Goal: Find contact information: Find contact information

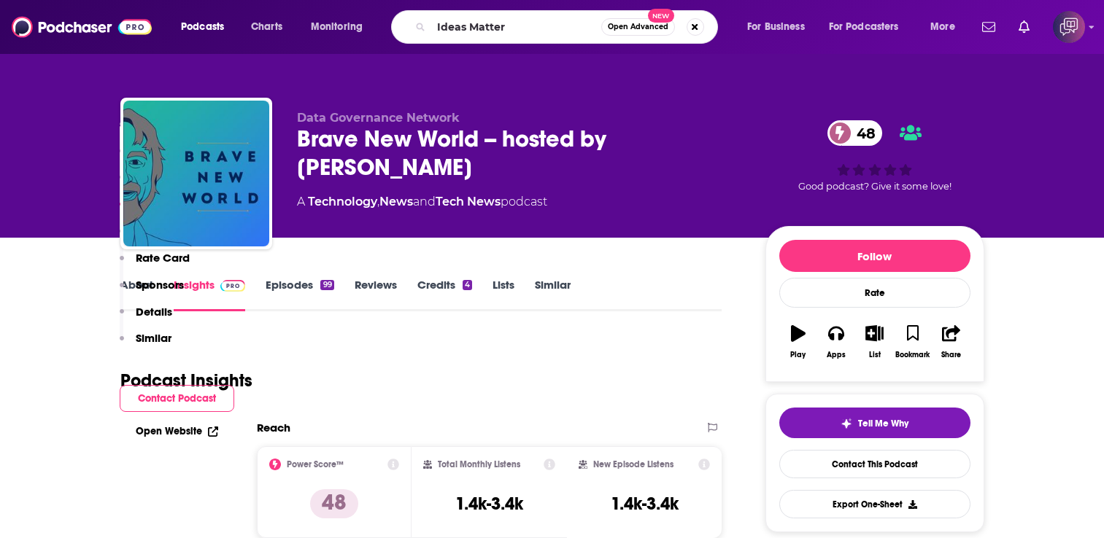
scroll to position [1167, 0]
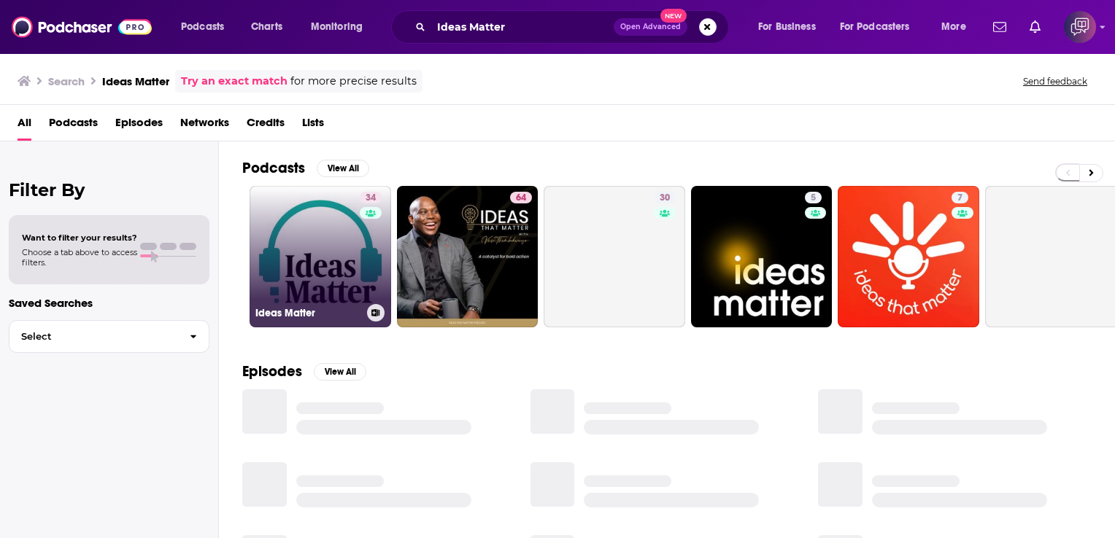
click at [323, 252] on link "34 Ideas Matter" at bounding box center [321, 257] width 142 height 142
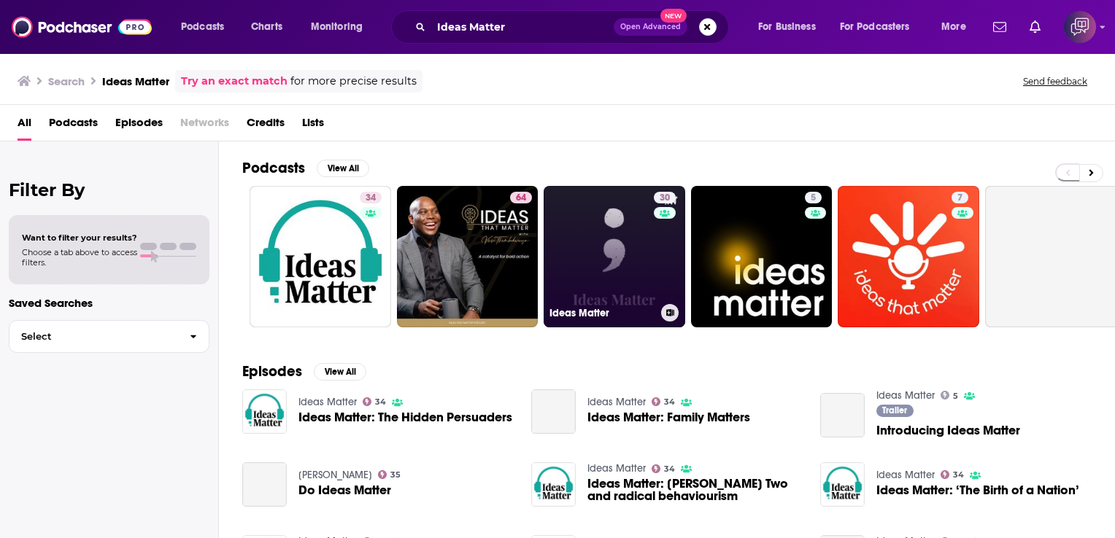
click at [576, 259] on link "30 Ideas Matter" at bounding box center [615, 257] width 142 height 142
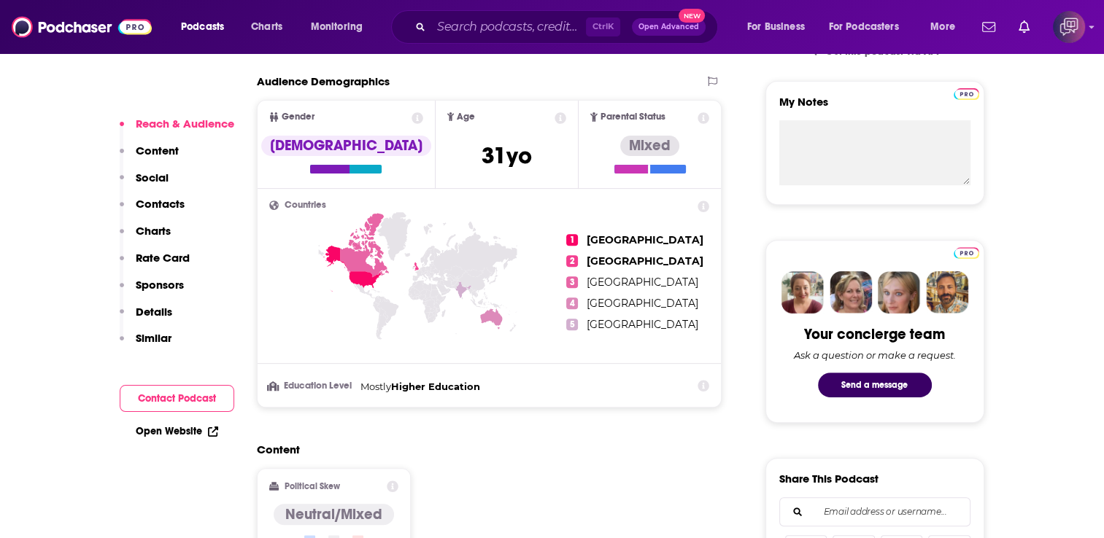
scroll to position [876, 0]
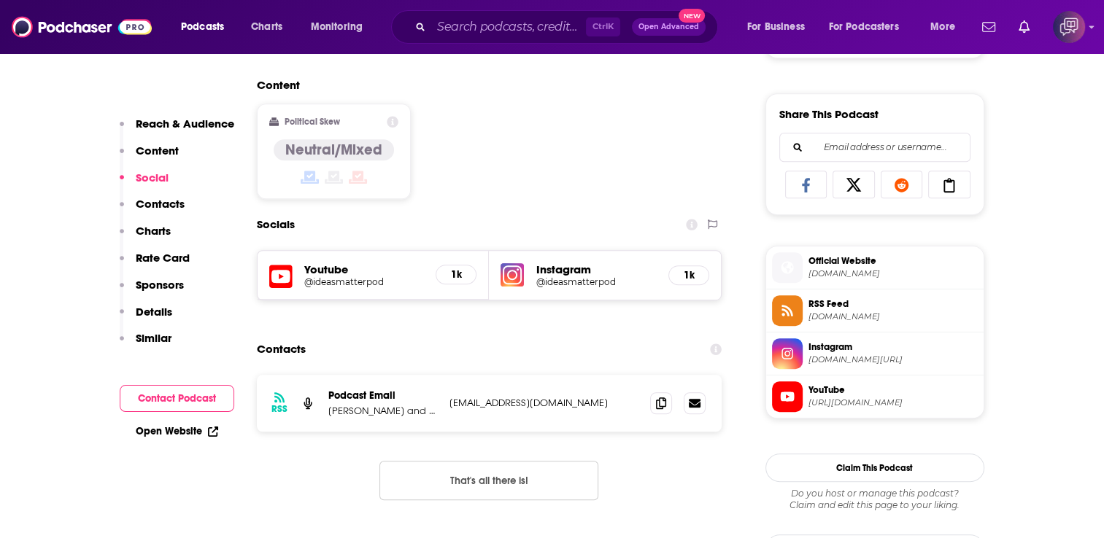
click at [514, 39] on div "Ctrl K Open Advanced New" at bounding box center [554, 27] width 327 height 34
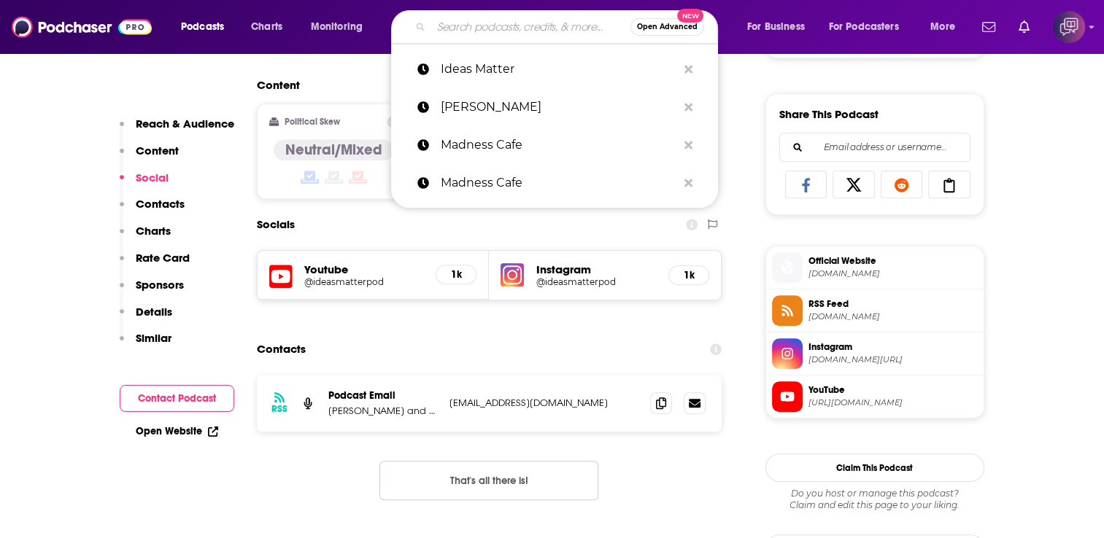
click at [505, 19] on input "Search podcasts, credits, & more..." at bounding box center [530, 26] width 199 height 23
paste input "WHAT IS POLITICS?"
type input "WHAT IS POLITICS?"
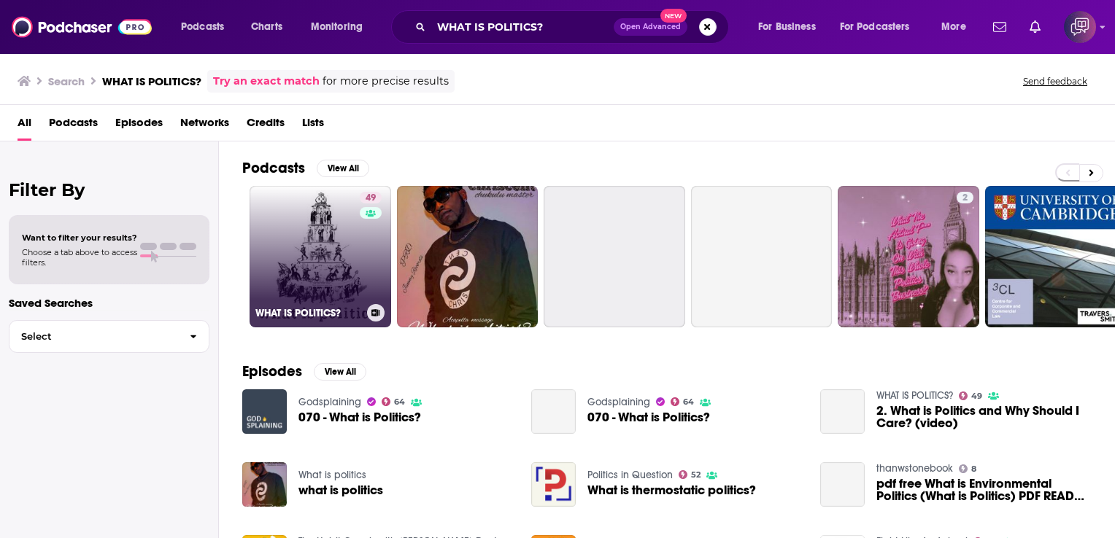
click at [322, 245] on link "49 WHAT IS POLITICS?" at bounding box center [321, 257] width 142 height 142
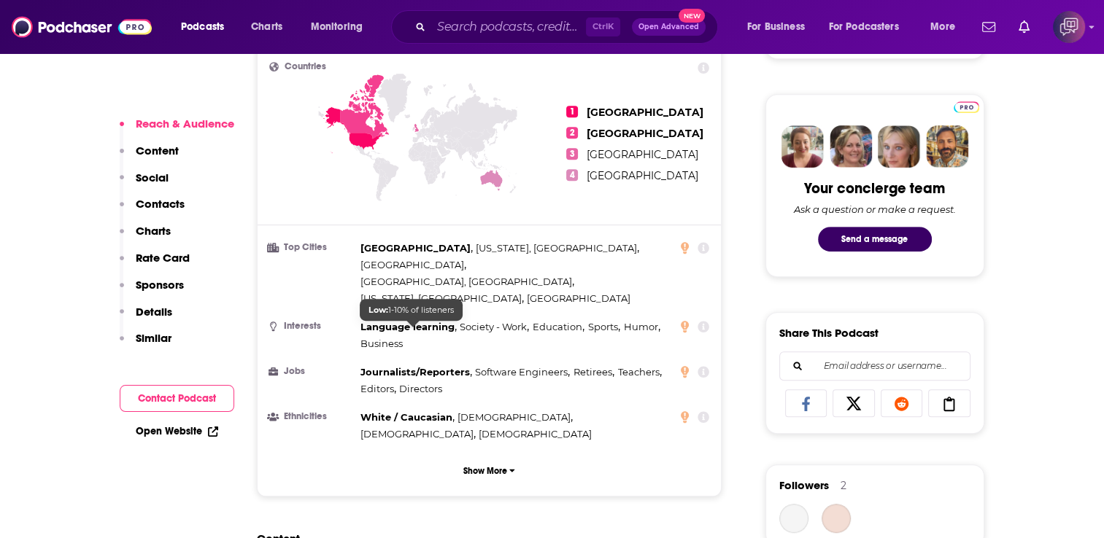
scroll to position [1094, 0]
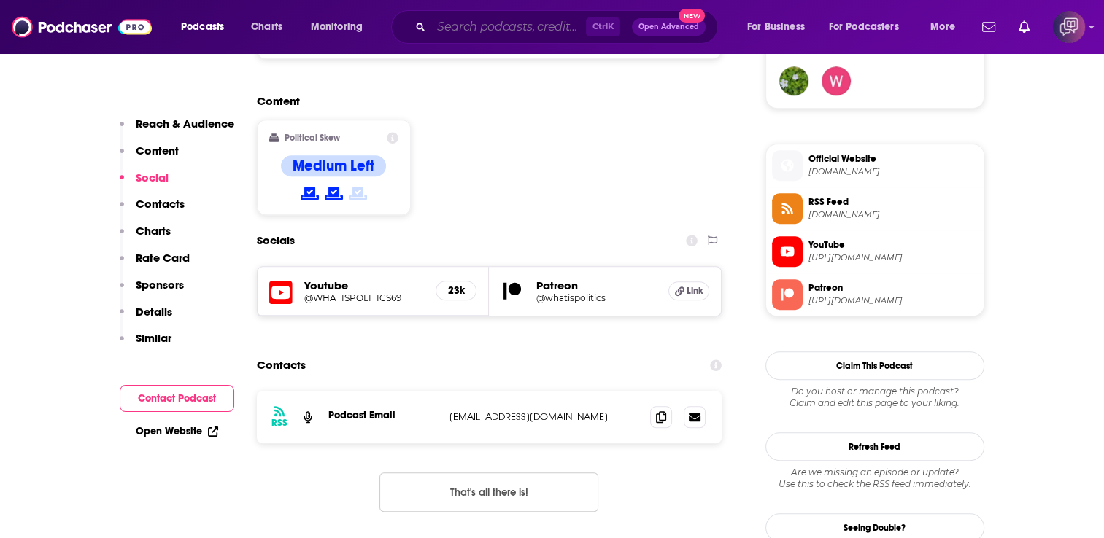
click at [508, 36] on input "Search podcasts, credits, & more..." at bounding box center [508, 26] width 155 height 23
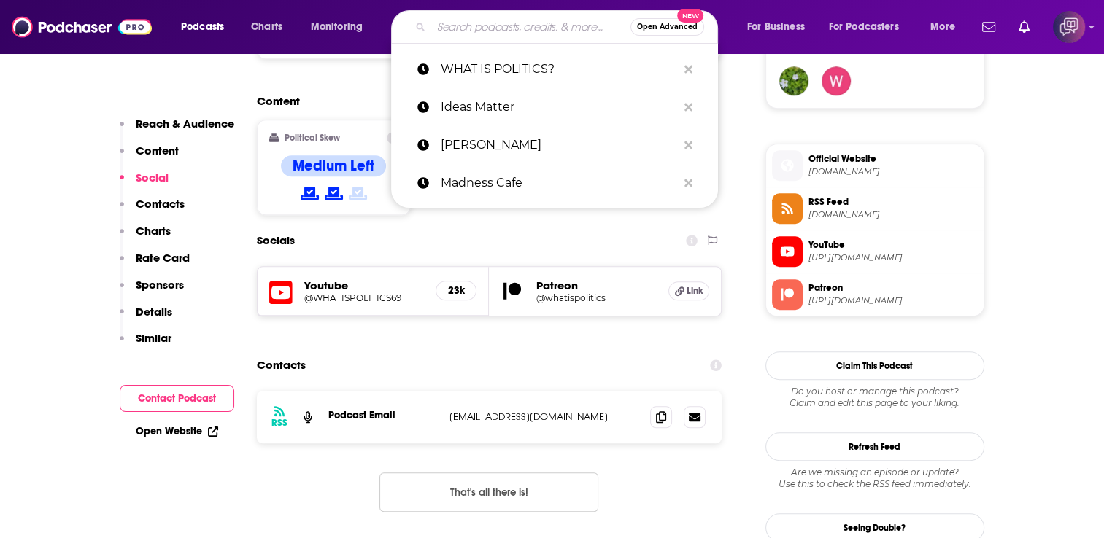
paste input "Voices for Justice"
type input "Voices for Justice"
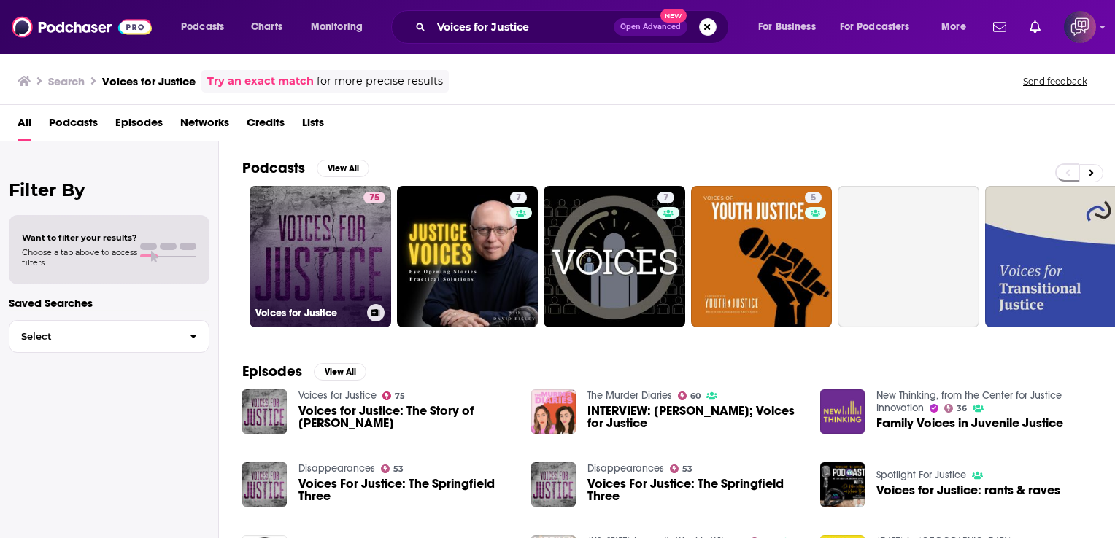
click at [338, 224] on link "75 Voices for Justice" at bounding box center [321, 257] width 142 height 142
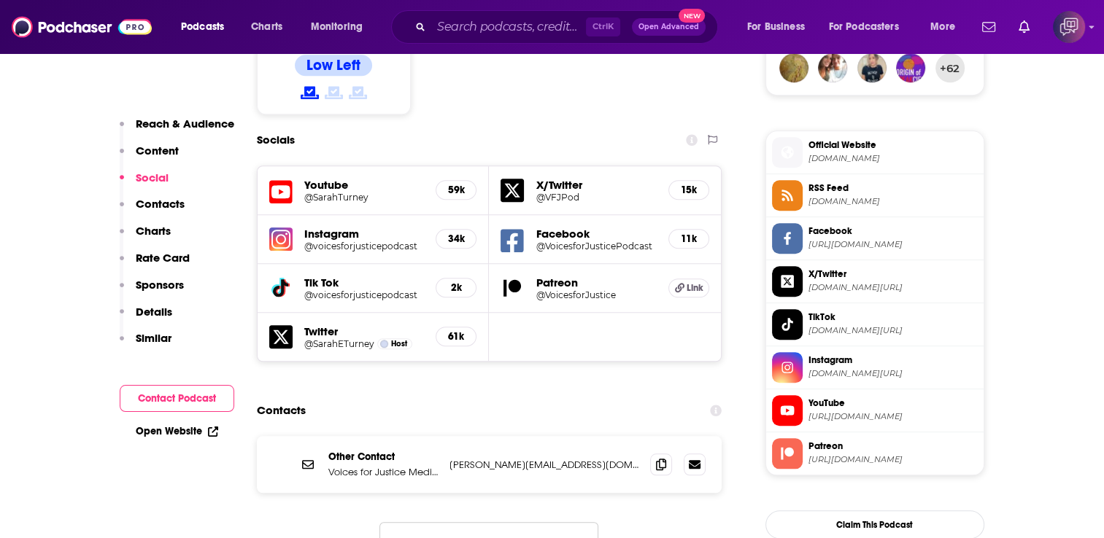
scroll to position [1313, 0]
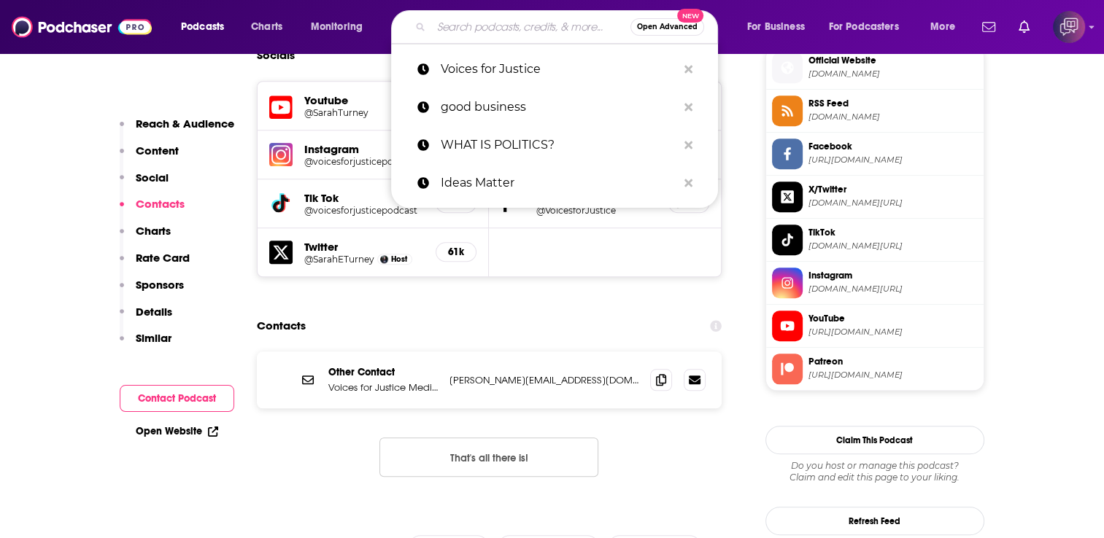
click at [499, 28] on input "Search podcasts, credits, & more..." at bounding box center [530, 26] width 199 height 23
paste input "Pod Save the People"
type input "Pod Save the People"
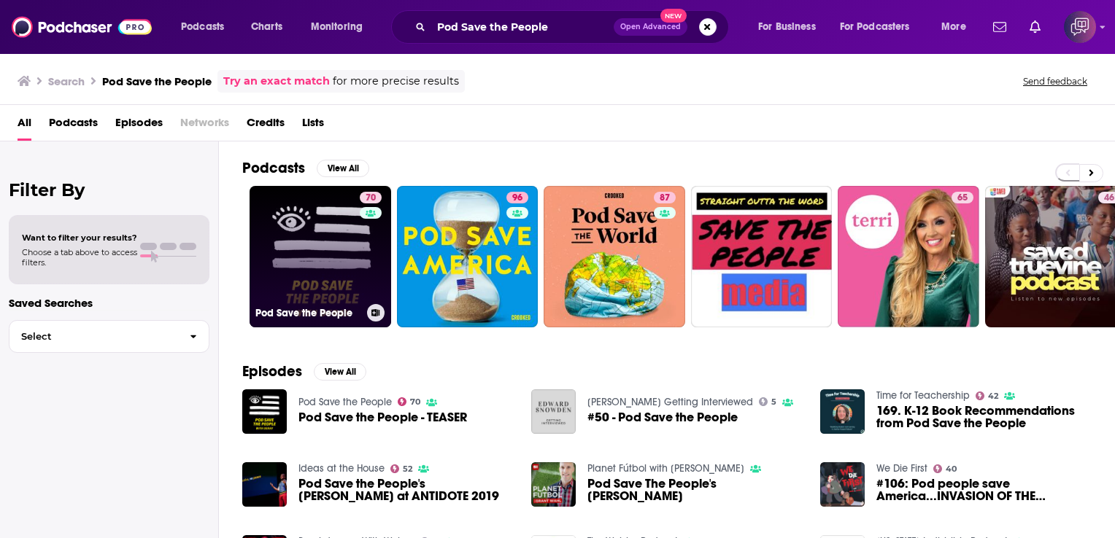
click at [344, 194] on link "70 Pod Save the People" at bounding box center [321, 257] width 142 height 142
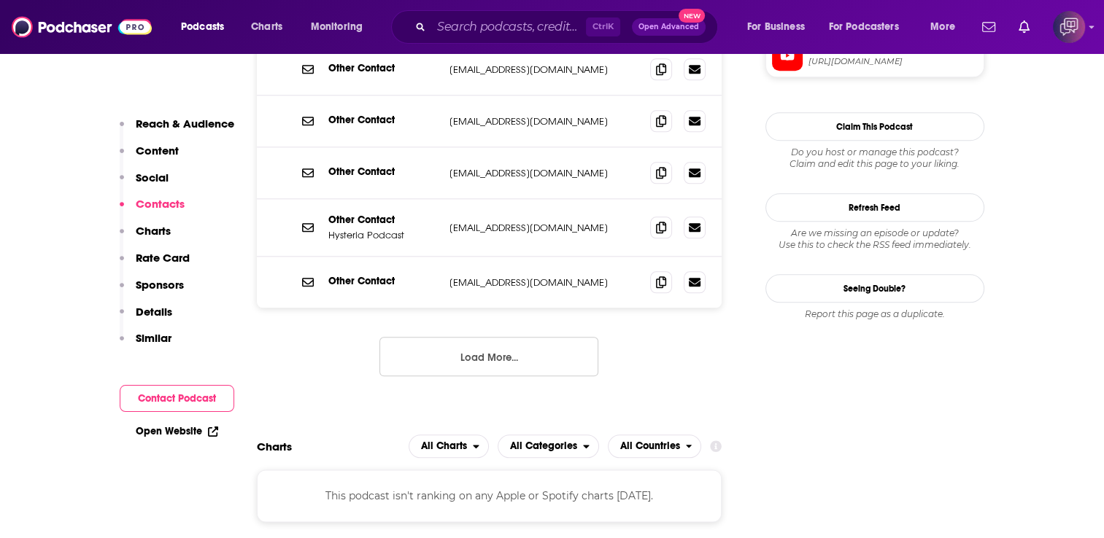
scroll to position [1386, 0]
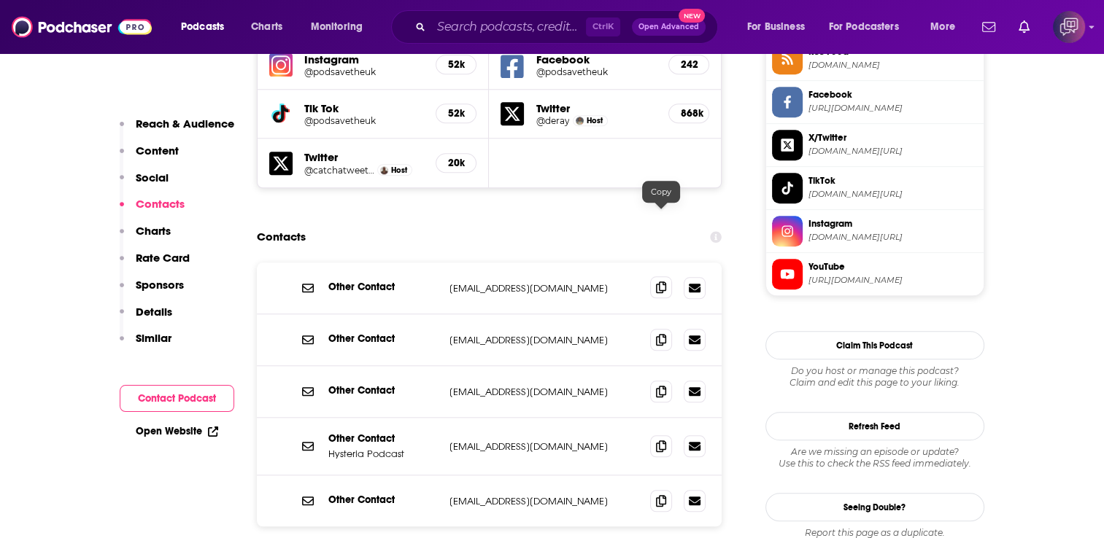
click at [661, 282] on icon at bounding box center [661, 288] width 10 height 12
click at [662, 333] on icon at bounding box center [661, 339] width 10 height 12
click at [664, 385] on icon at bounding box center [661, 391] width 10 height 12
click at [668, 435] on span at bounding box center [661, 446] width 22 height 22
click at [665, 495] on icon at bounding box center [661, 501] width 10 height 12
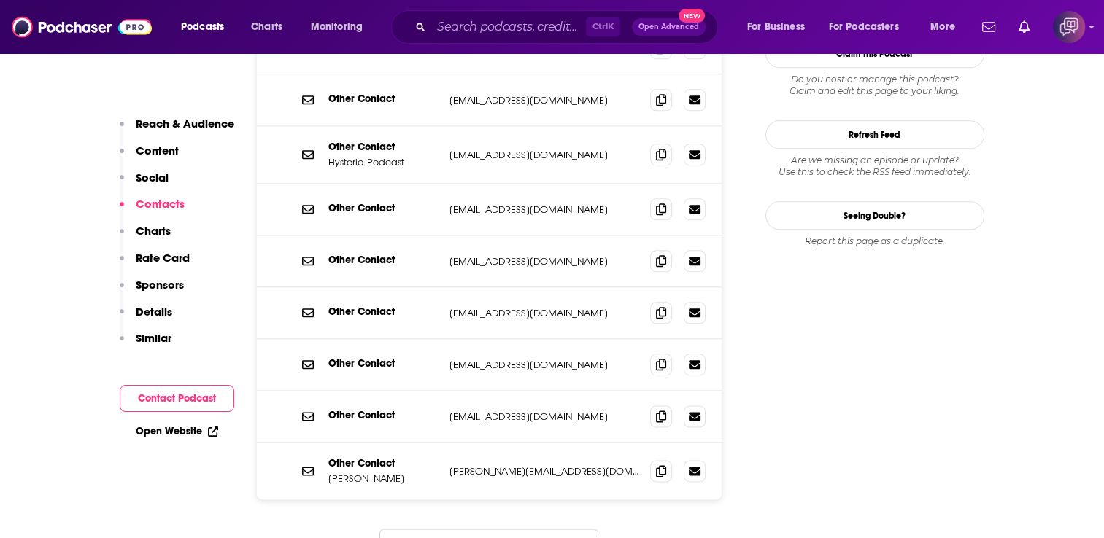
scroll to position [1605, 0]
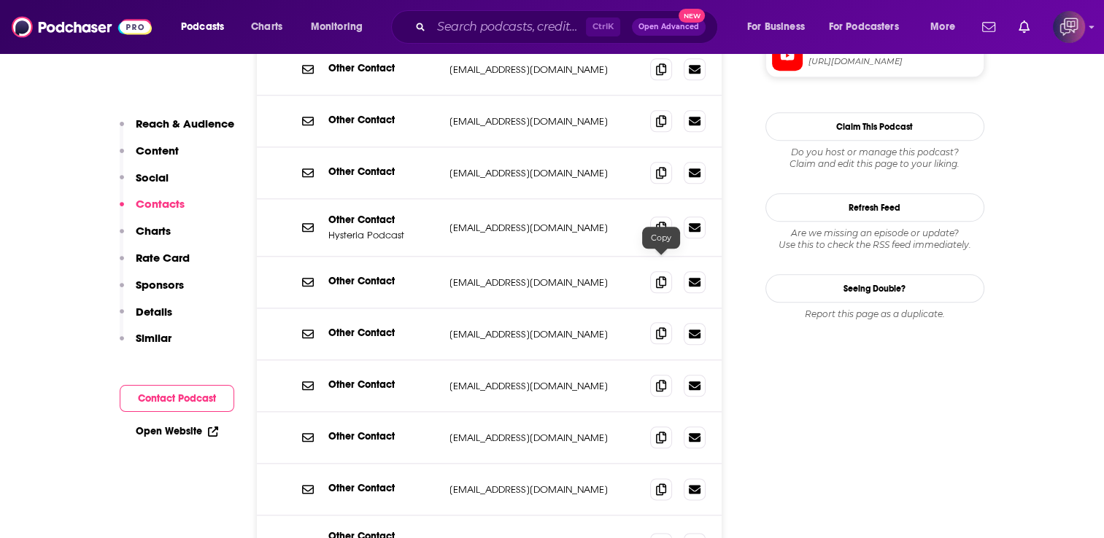
click at [658, 328] on icon at bounding box center [661, 334] width 10 height 12
click at [660, 379] on icon at bounding box center [661, 385] width 10 height 12
click at [657, 431] on icon at bounding box center [661, 437] width 10 height 12
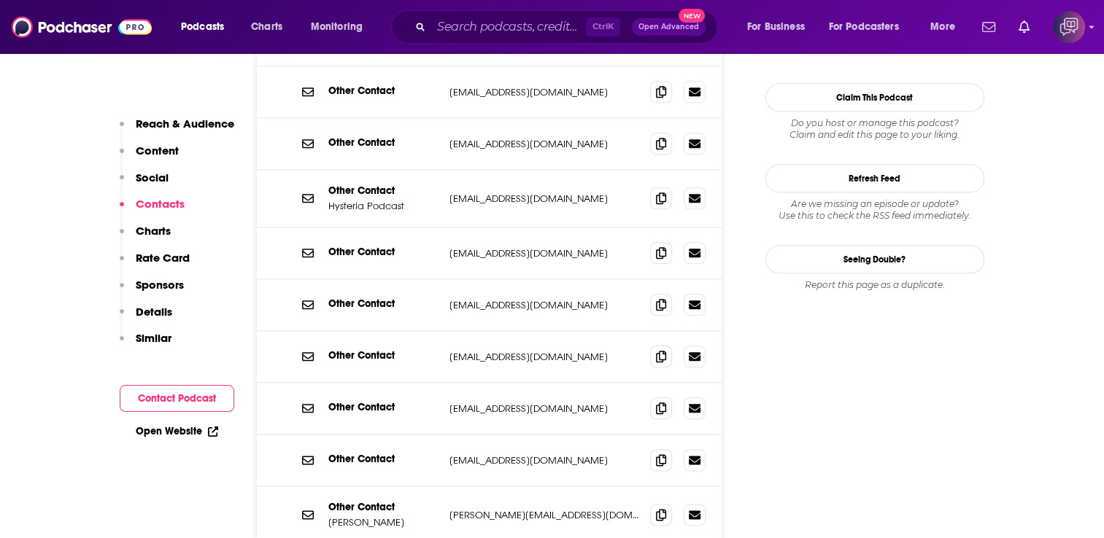
scroll to position [1678, 0]
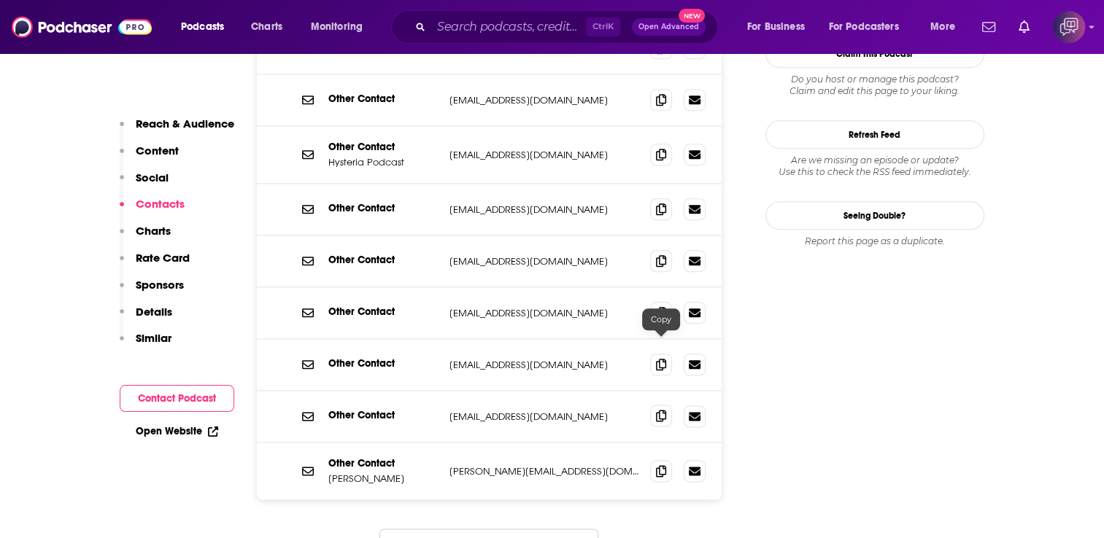
click at [662, 410] on icon at bounding box center [661, 416] width 10 height 12
drag, startPoint x: 643, startPoint y: 394, endPoint x: 668, endPoint y: 393, distance: 24.1
click at [643, 443] on div "Other Contact [PERSON_NAME] [PERSON_NAME][EMAIL_ADDRESS][DOMAIN_NAME] [PERSON_N…" at bounding box center [489, 471] width 465 height 57
click at [660, 465] on icon at bounding box center [661, 471] width 10 height 12
